Goal: Check status: Check status

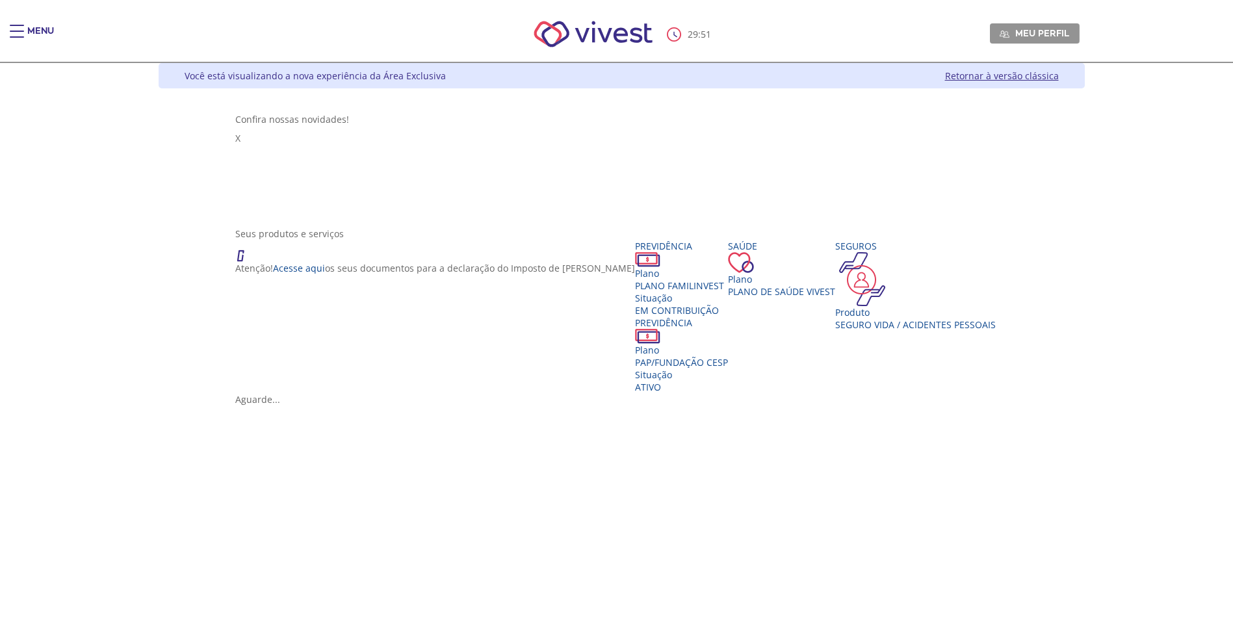
click at [18, 31] on span "Main header" at bounding box center [17, 31] width 14 height 1
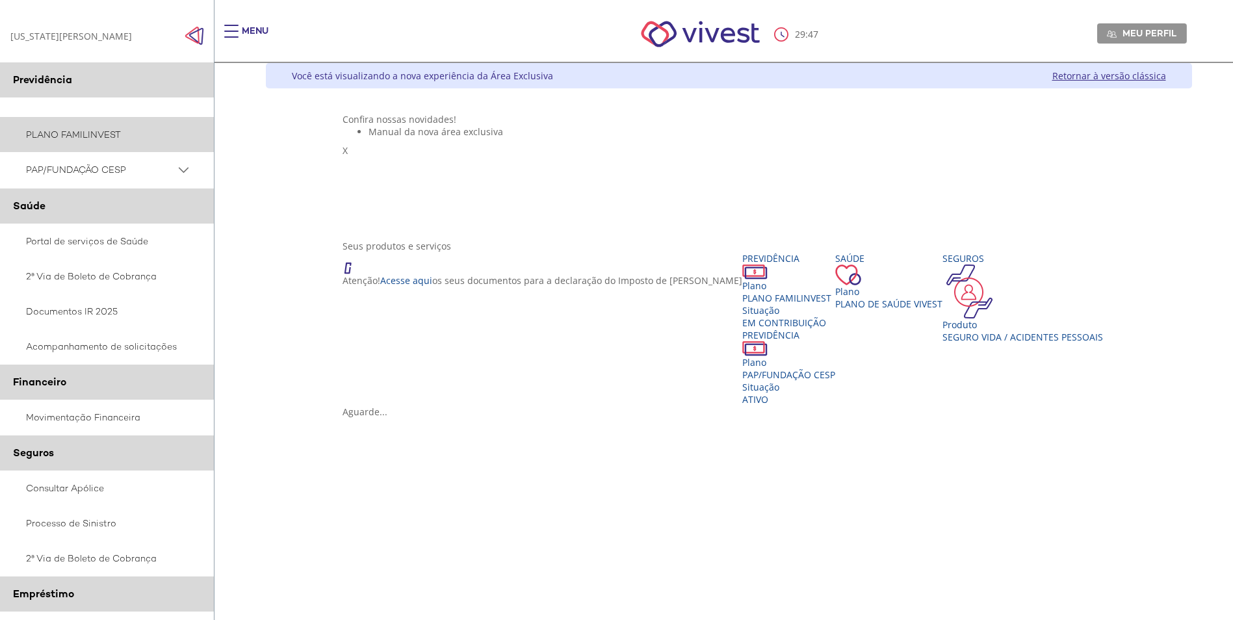
click at [66, 129] on link "PLANO FAMILINVEST" at bounding box center [107, 134] width 214 height 35
click at [61, 166] on span "PAP/FUNDAÇÃO CESP" at bounding box center [100, 170] width 149 height 16
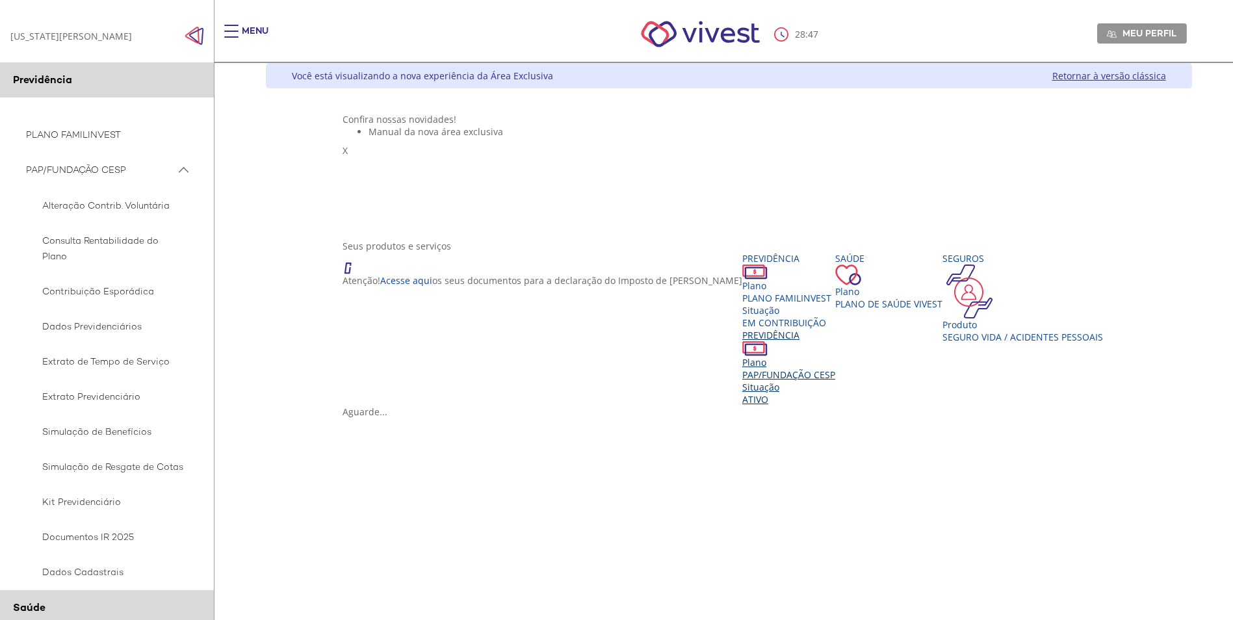
click at [782, 381] on span "PAP/FUNDAÇÃO CESP" at bounding box center [788, 374] width 93 height 12
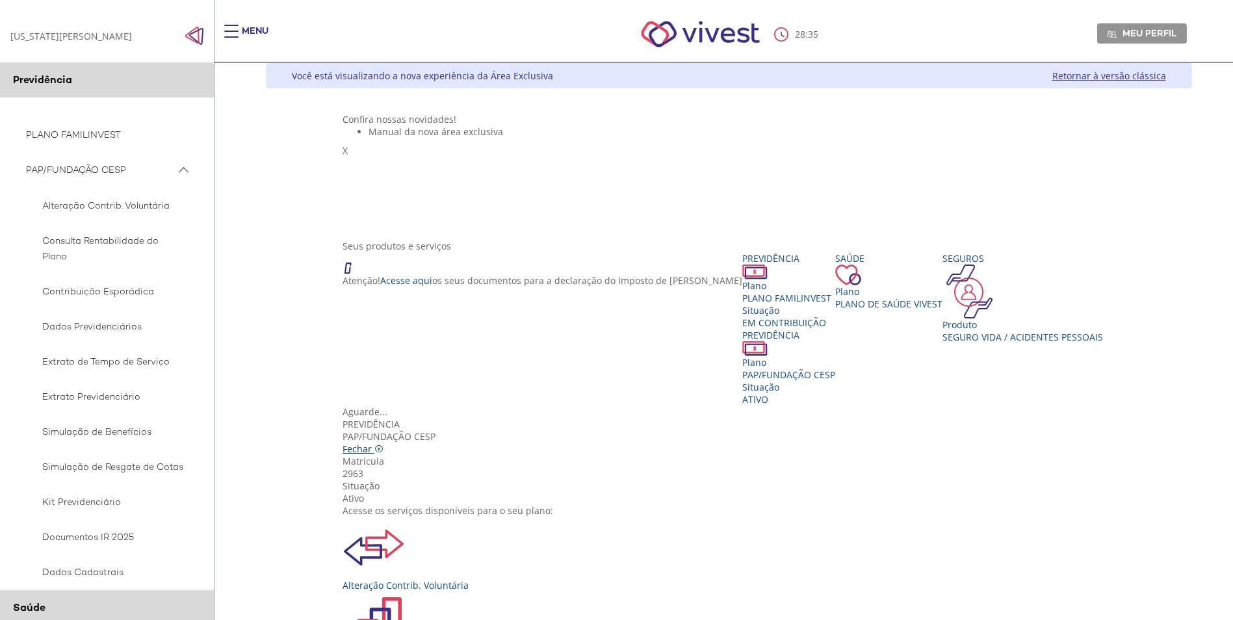
click at [383, 442] on link "Fechar" at bounding box center [362, 448] width 41 height 12
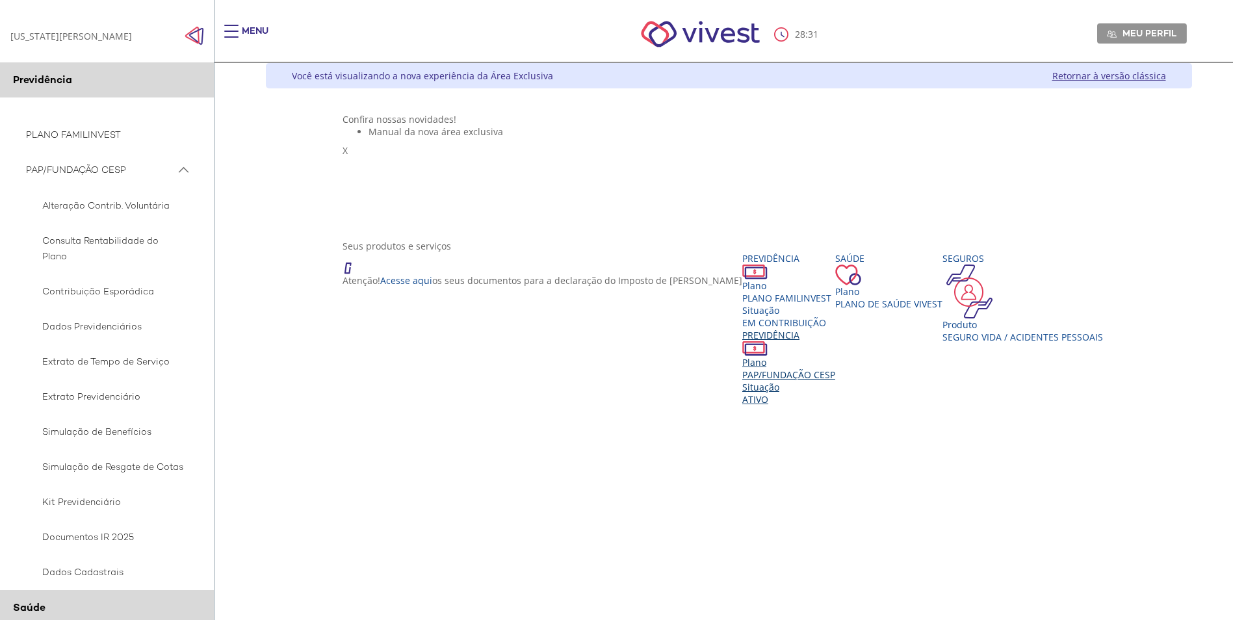
click at [768, 405] on span "Ativo" at bounding box center [755, 399] width 26 height 12
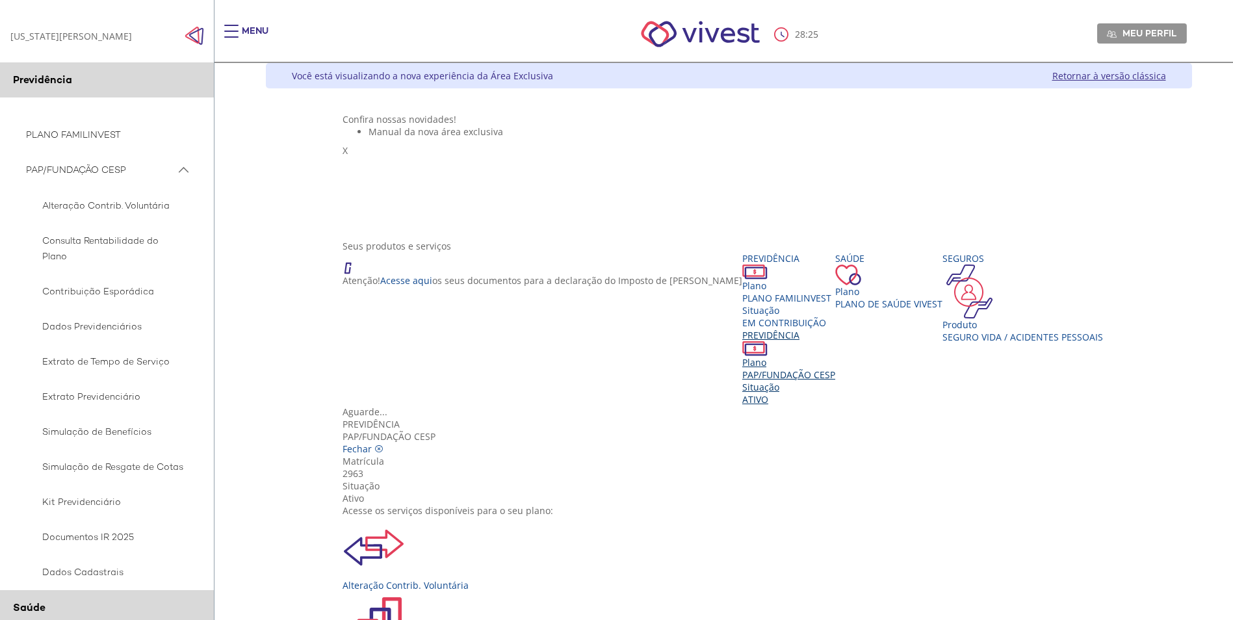
scroll to position [65, 0]
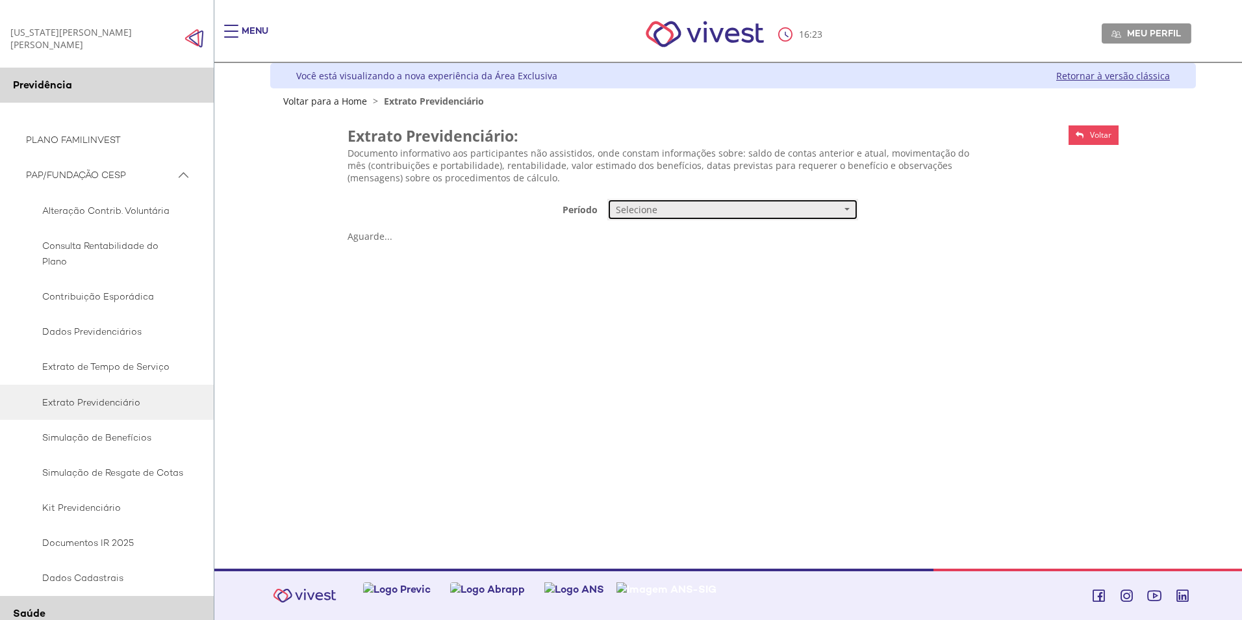
click at [644, 213] on span "Selecione" at bounding box center [728, 209] width 225 height 13
click at [642, 237] on span "Mensal" at bounding box center [631, 234] width 27 height 10
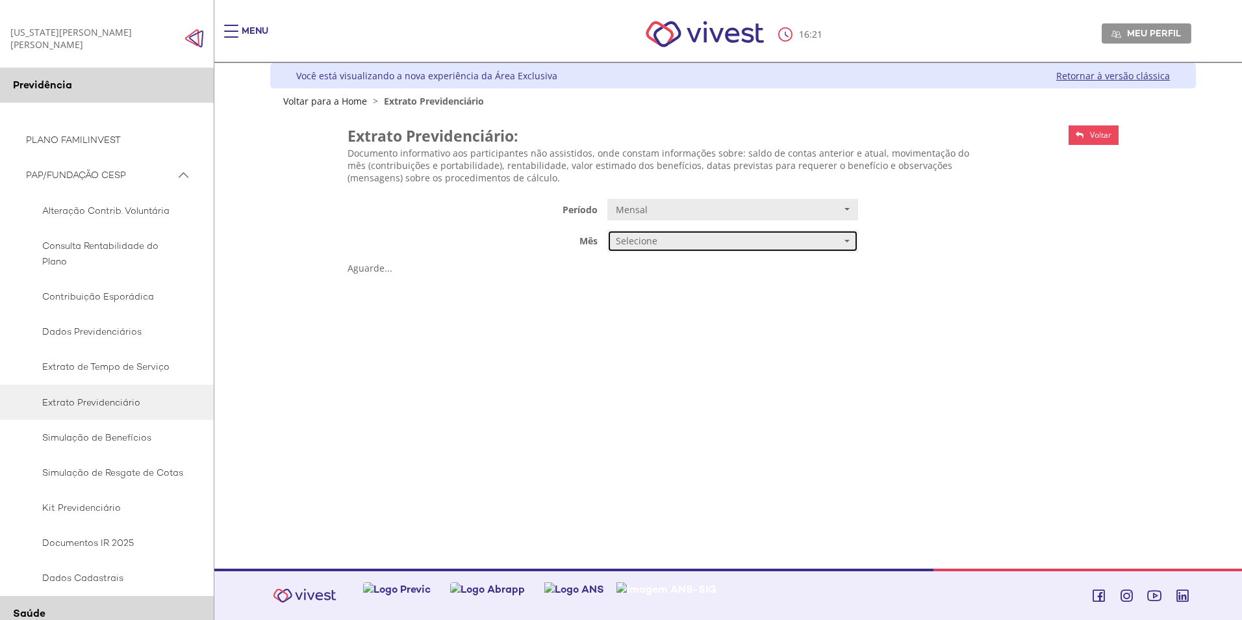
click at [640, 241] on span "Selecione" at bounding box center [728, 241] width 225 height 13
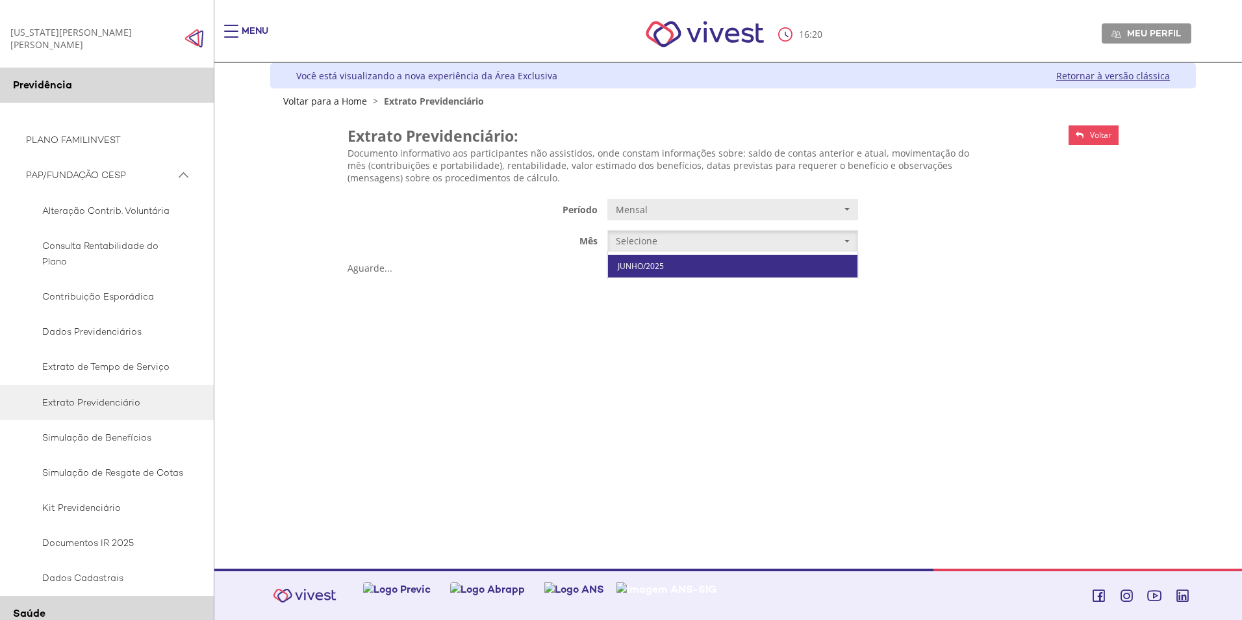
click at [642, 263] on span "JUNHO/2025" at bounding box center [641, 266] width 46 height 10
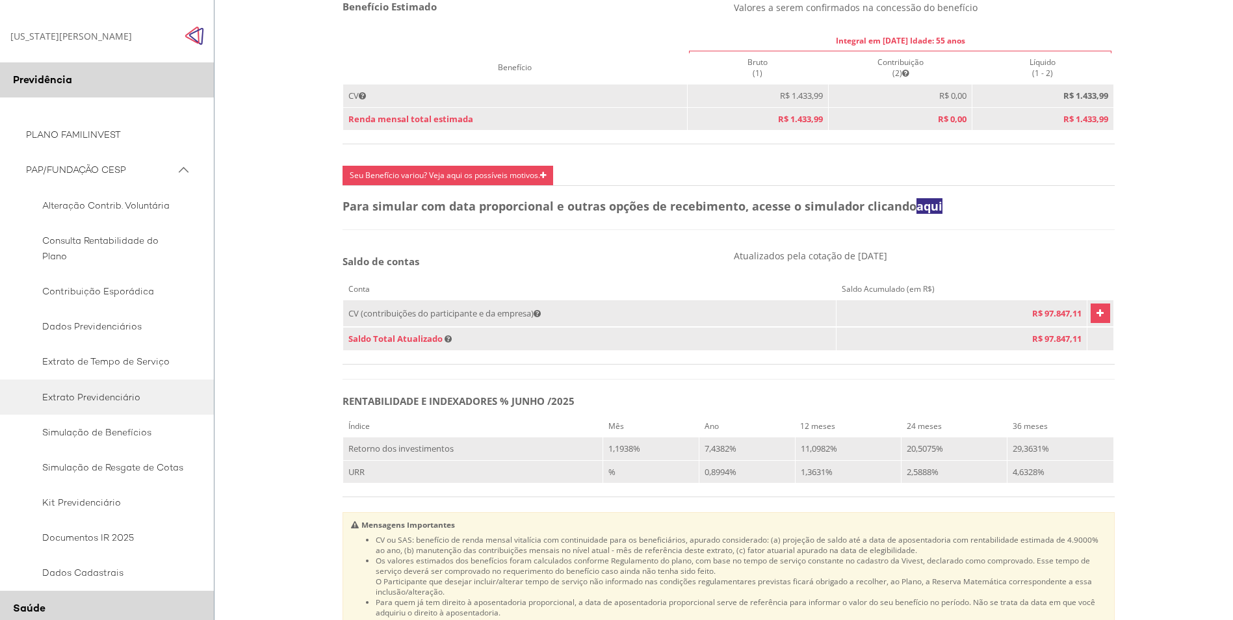
scroll to position [525, 0]
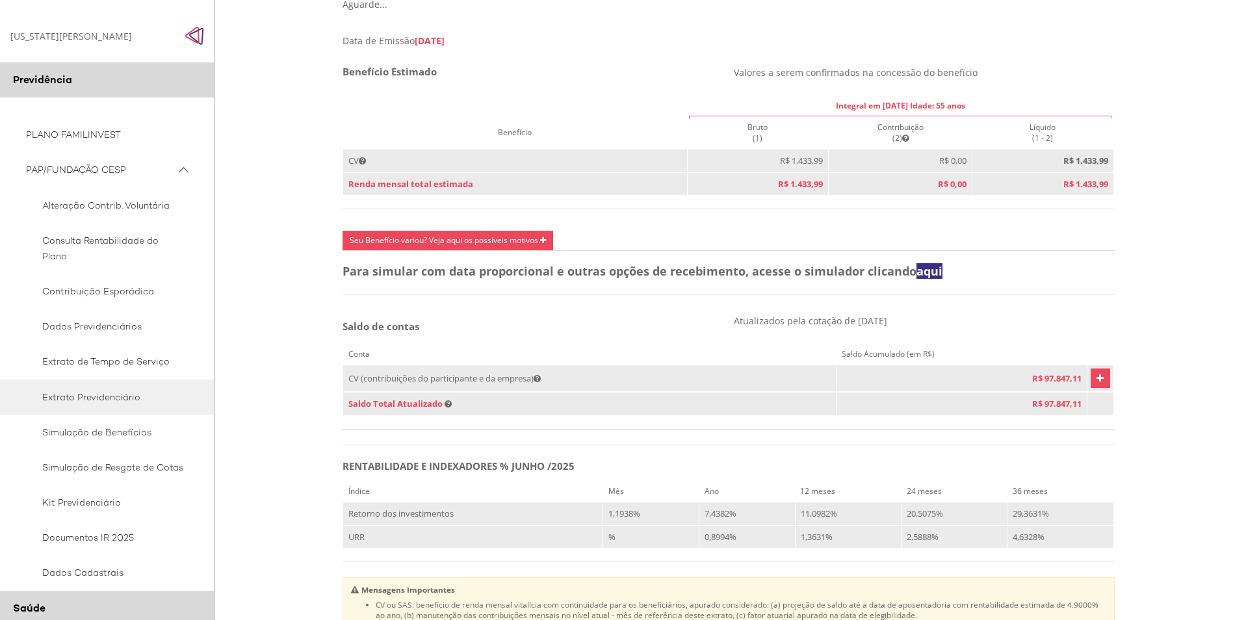
click at [1096, 386] on icon "Vivest" at bounding box center [1099, 378] width 7 height 16
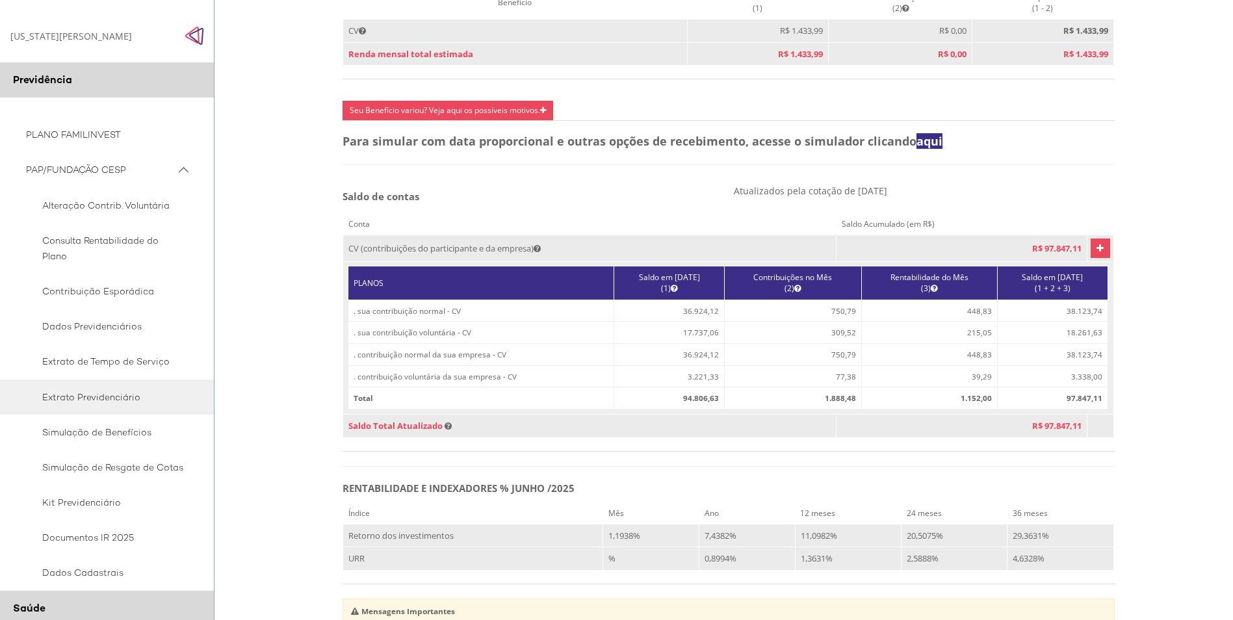
scroll to position [720, 0]
